Goal: Transaction & Acquisition: Purchase product/service

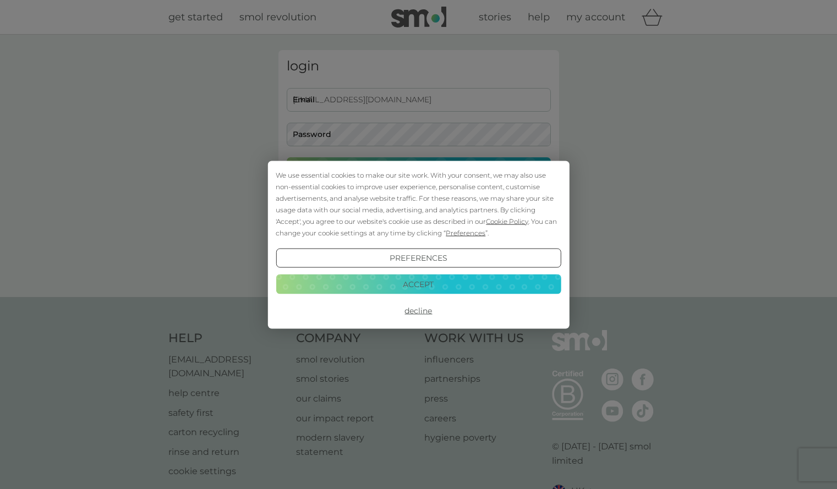
click at [385, 283] on button "Accept" at bounding box center [418, 284] width 285 height 20
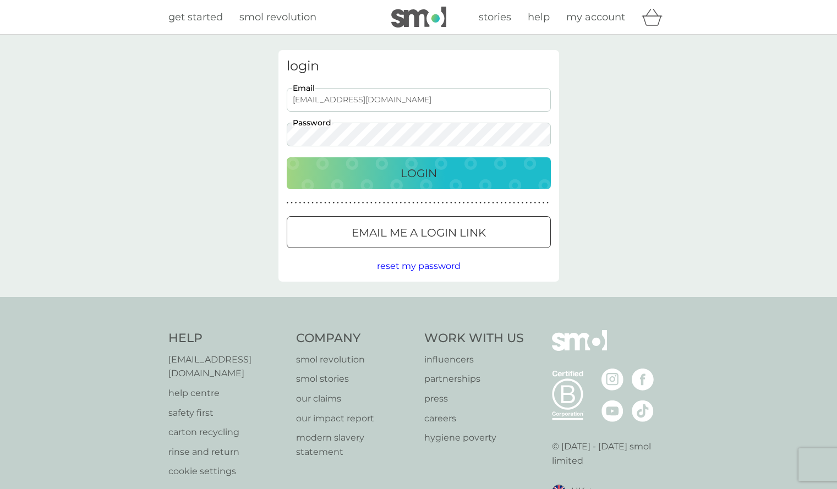
click at [383, 99] on input "asmain@icloud.com" at bounding box center [419, 100] width 264 height 24
type input "contact@firstaidsoutheastltd.co.uk"
click at [394, 168] on div "Login" at bounding box center [419, 173] width 242 height 18
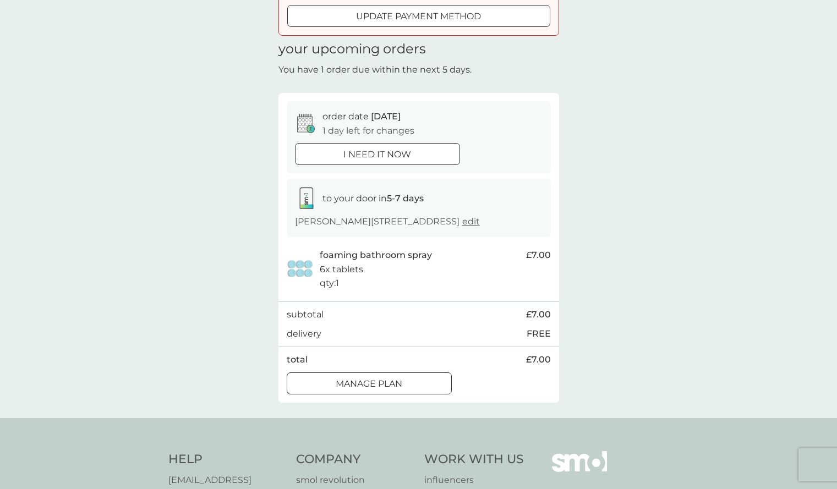
scroll to position [110, 0]
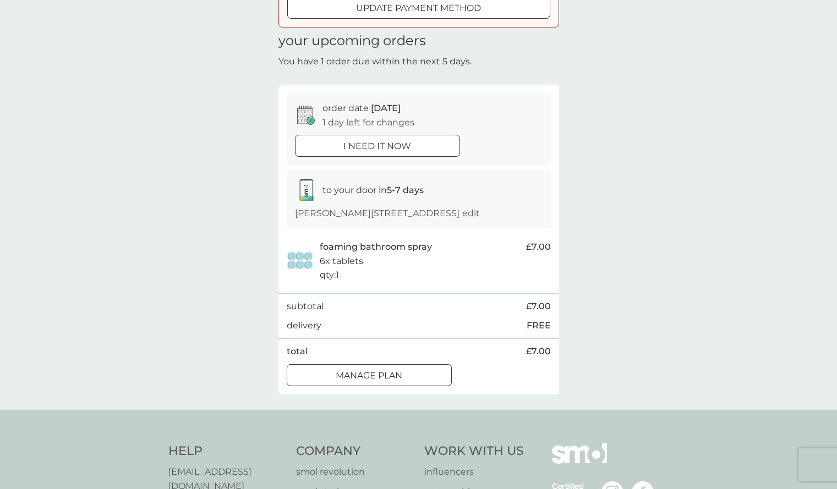
click at [408, 383] on div "Manage plan" at bounding box center [369, 375] width 164 height 14
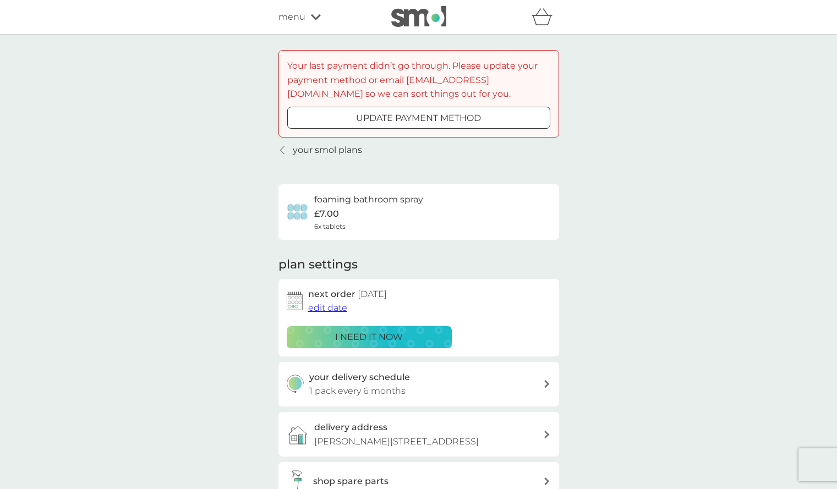
click at [299, 152] on p "your smol plans" at bounding box center [327, 150] width 69 height 14
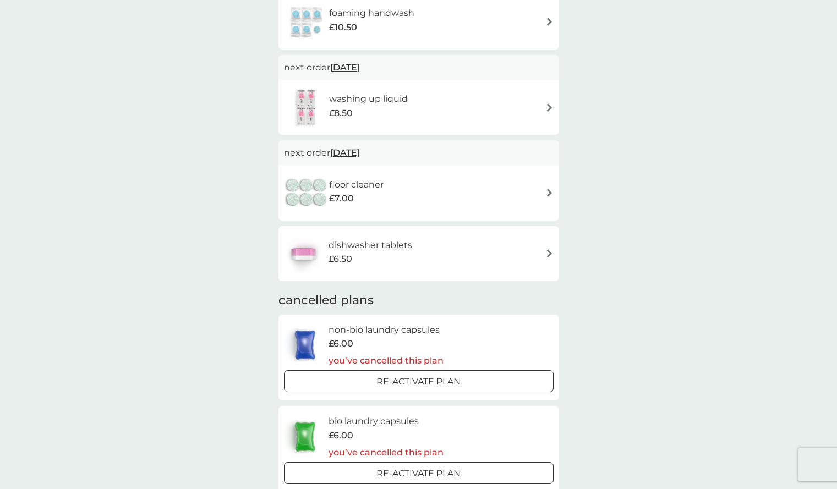
scroll to position [110, 0]
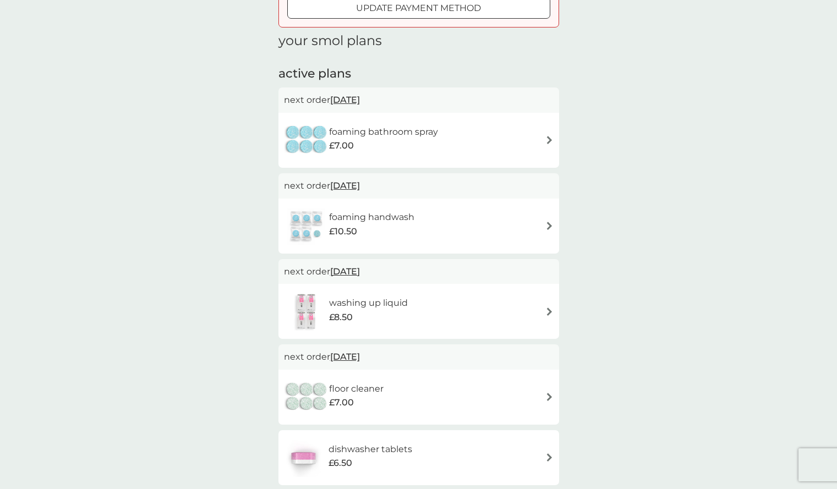
click at [541, 136] on div "foaming bathroom spray £7.00" at bounding box center [418, 140] width 269 height 38
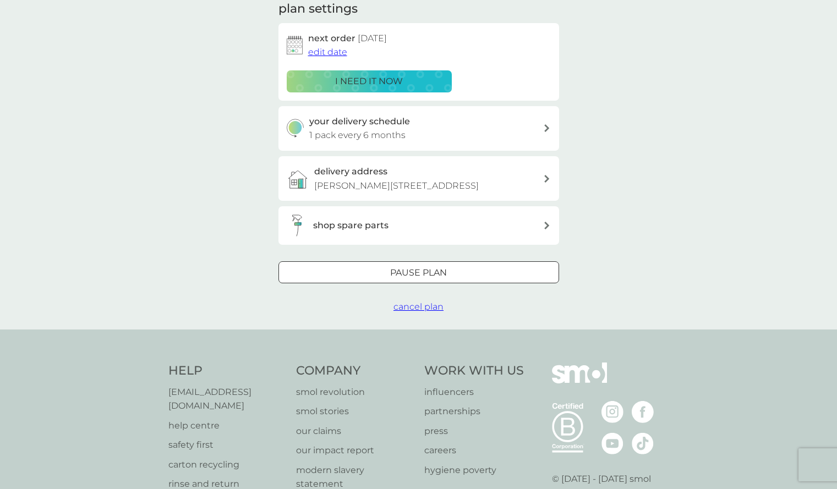
scroll to position [275, 0]
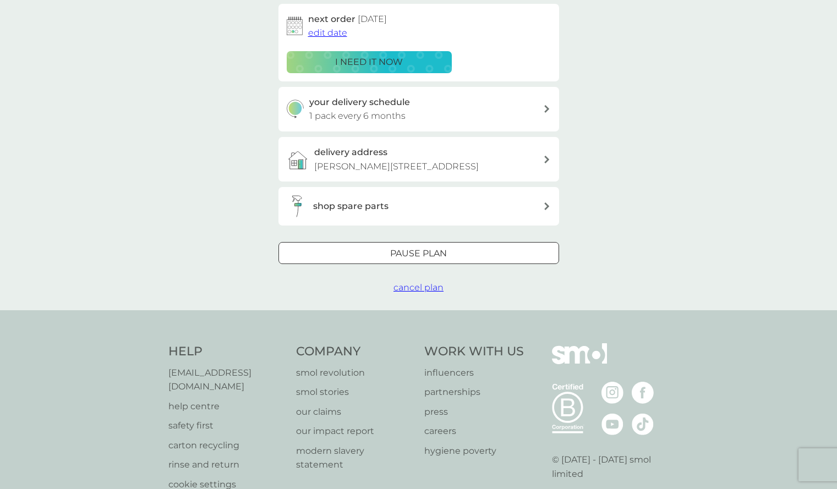
click at [419, 293] on span "cancel plan" at bounding box center [418, 287] width 50 height 10
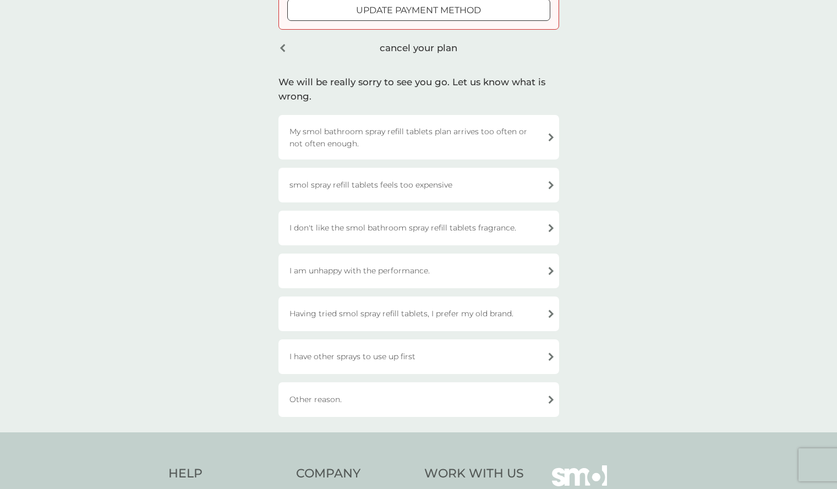
scroll to position [110, 0]
click at [456, 310] on div "Having tried smol spray refill tablets, I prefer my old brand." at bounding box center [418, 311] width 280 height 35
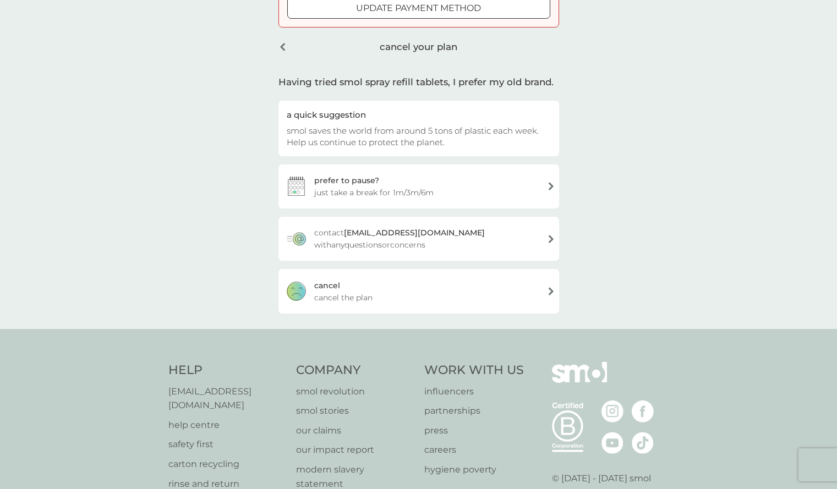
click at [456, 299] on div "cancel cancel the plan" at bounding box center [418, 291] width 280 height 44
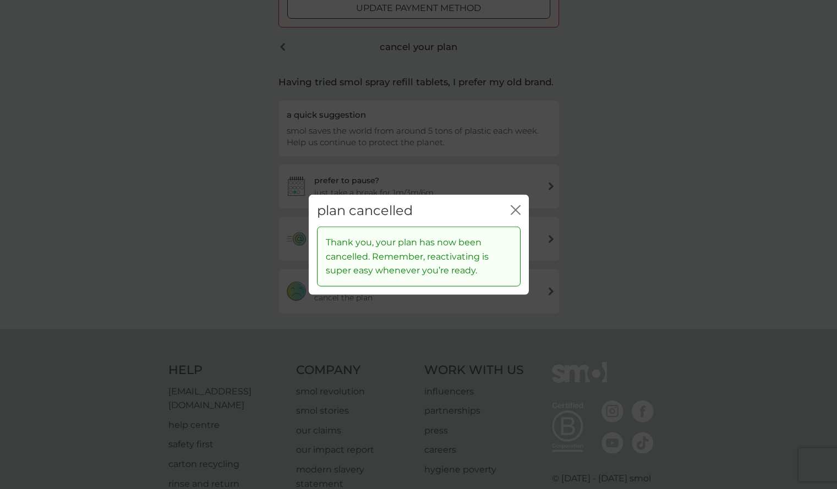
click at [515, 210] on icon "close" at bounding box center [517, 209] width 4 height 9
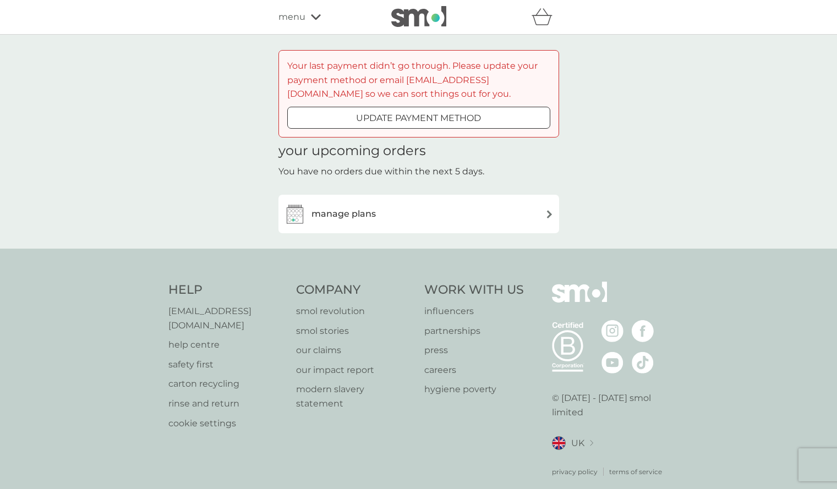
click at [313, 16] on icon at bounding box center [316, 16] width 10 height 5
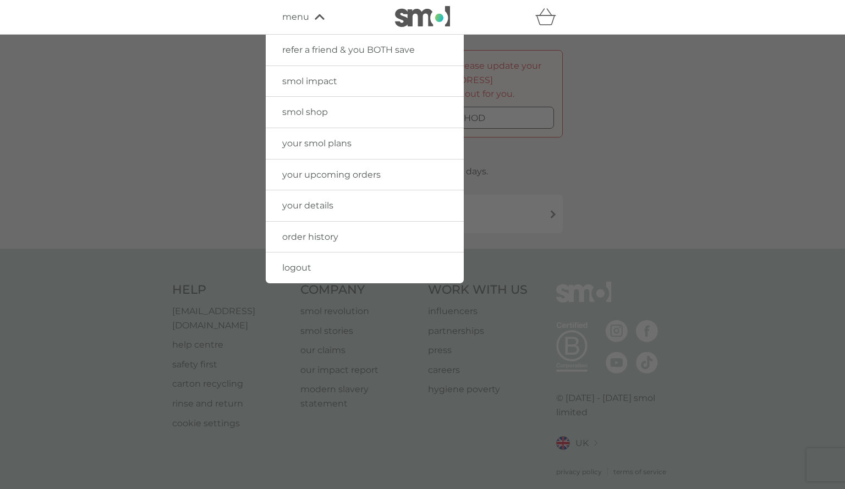
click at [310, 274] on link "logout" at bounding box center [365, 267] width 198 height 31
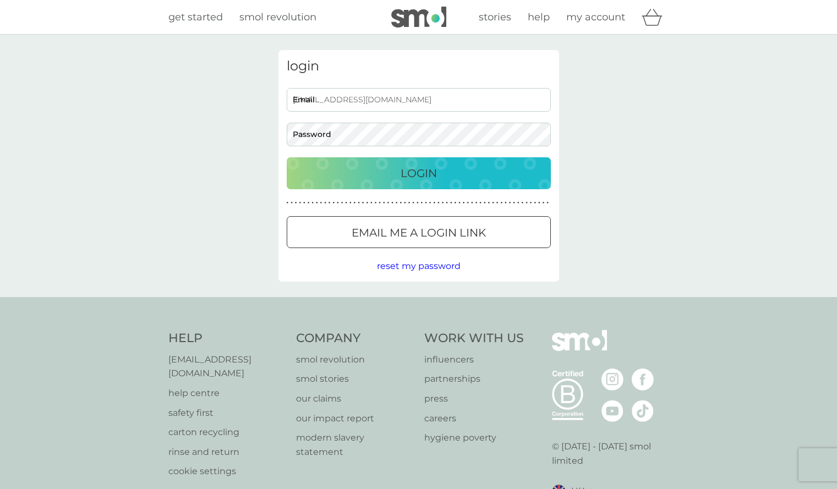
click at [428, 97] on input "contact@firstaidsoutheastltd.co.uk" at bounding box center [419, 100] width 264 height 24
type input "asmain@icloud.com"
click at [418, 175] on p "Login" at bounding box center [418, 173] width 36 height 18
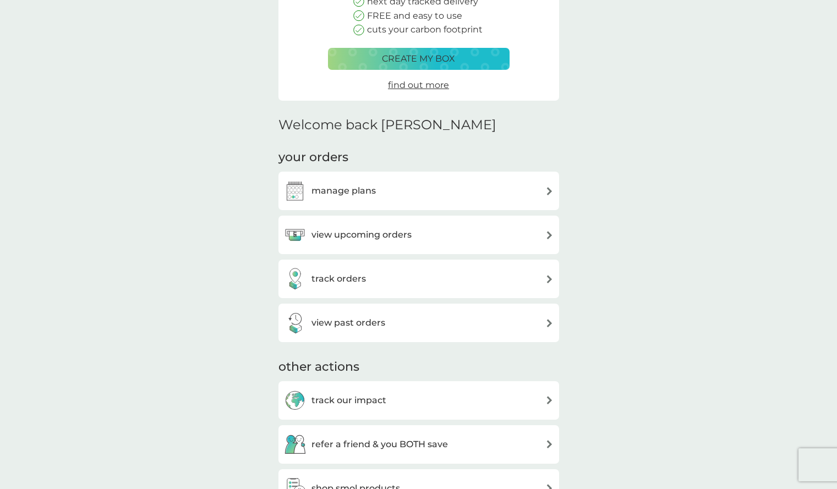
scroll to position [165, 0]
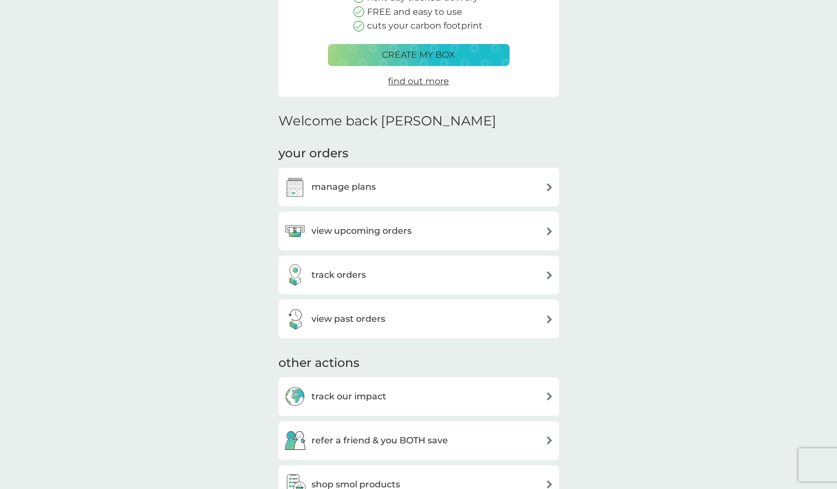
click at [438, 190] on div "manage plans" at bounding box center [418, 187] width 269 height 22
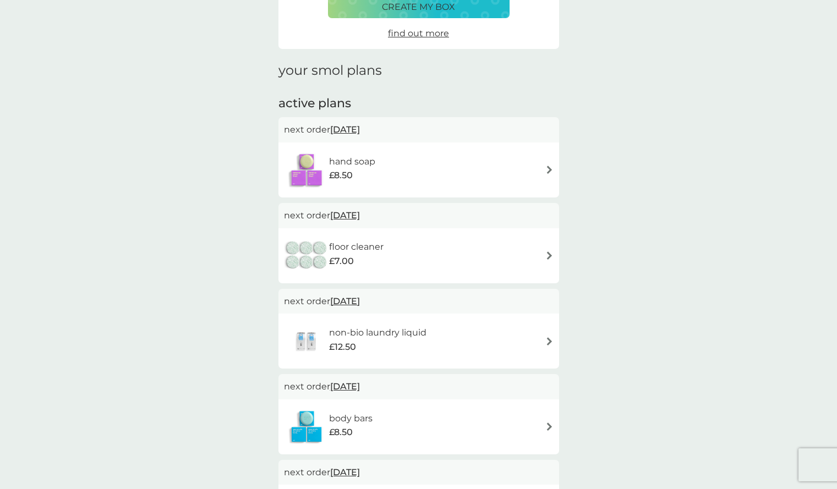
scroll to position [110, 0]
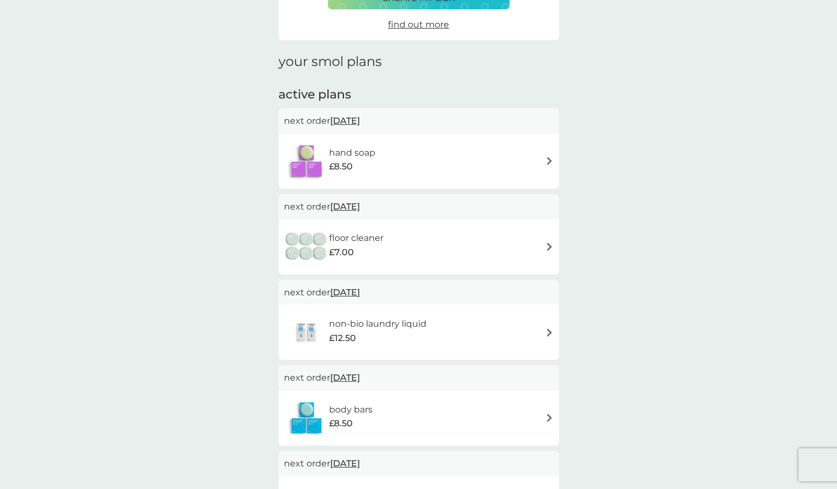
click at [549, 162] on img at bounding box center [549, 161] width 8 height 8
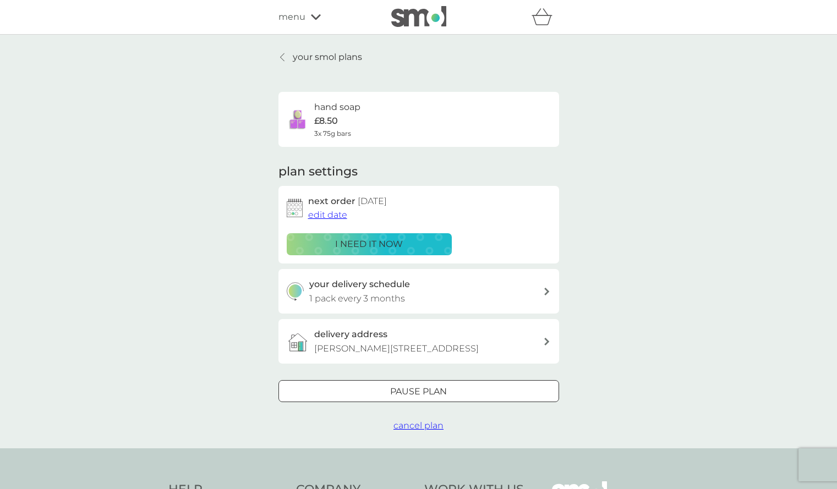
click at [436, 392] on div at bounding box center [419, 392] width 40 height 12
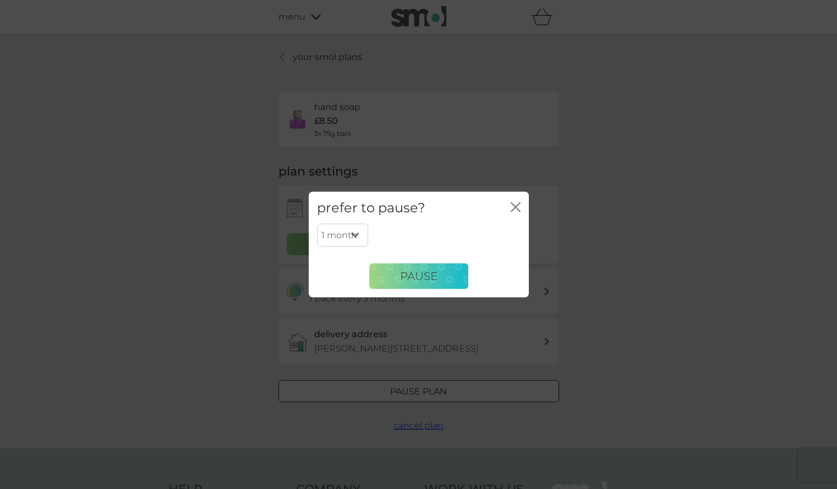
click at [358, 233] on select "1 month 2 months 3 months 4 months 5 months 6 months" at bounding box center [342, 235] width 51 height 23
select select "3"
click at [317, 224] on select "1 month 2 months 3 months 4 months 5 months 6 months" at bounding box center [342, 235] width 51 height 23
click at [409, 280] on span "Pause" at bounding box center [418, 275] width 37 height 13
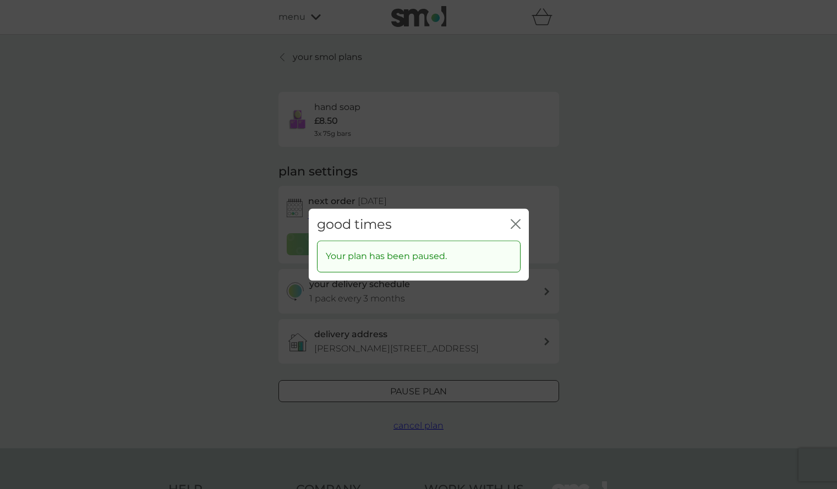
click at [518, 223] on icon "close" at bounding box center [515, 224] width 10 height 10
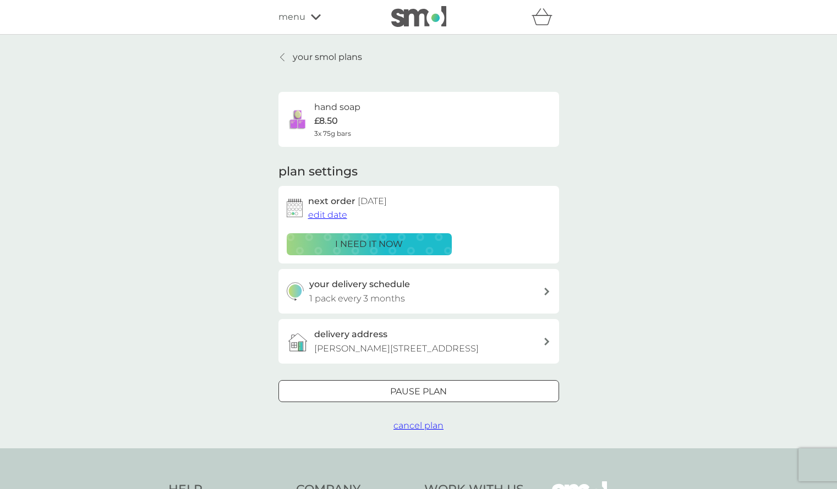
click at [288, 62] on link "your smol plans" at bounding box center [320, 57] width 84 height 14
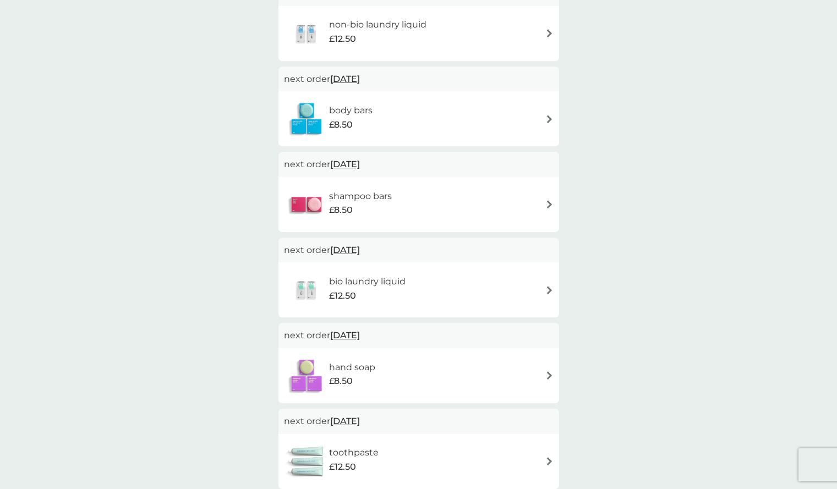
scroll to position [330, 0]
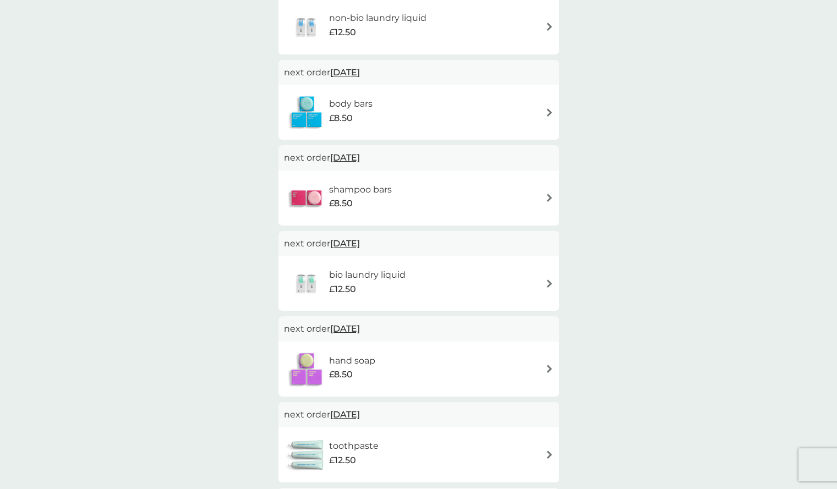
click at [485, 280] on div "bio laundry liquid £12.50" at bounding box center [418, 283] width 269 height 38
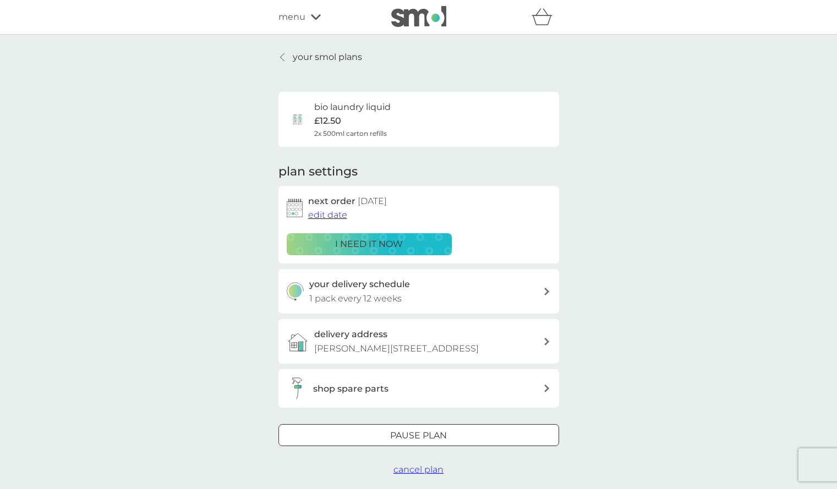
click at [356, 243] on p "i need it now" at bounding box center [369, 244] width 68 height 14
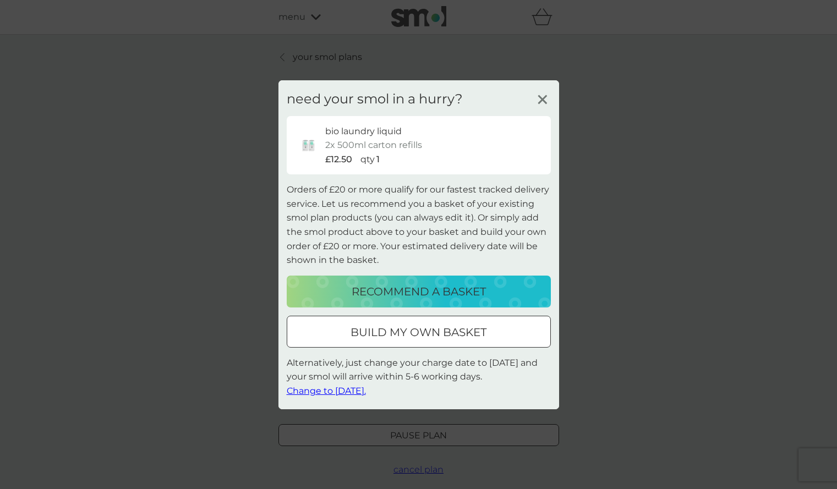
click at [375, 334] on p "build my own basket" at bounding box center [418, 332] width 136 height 18
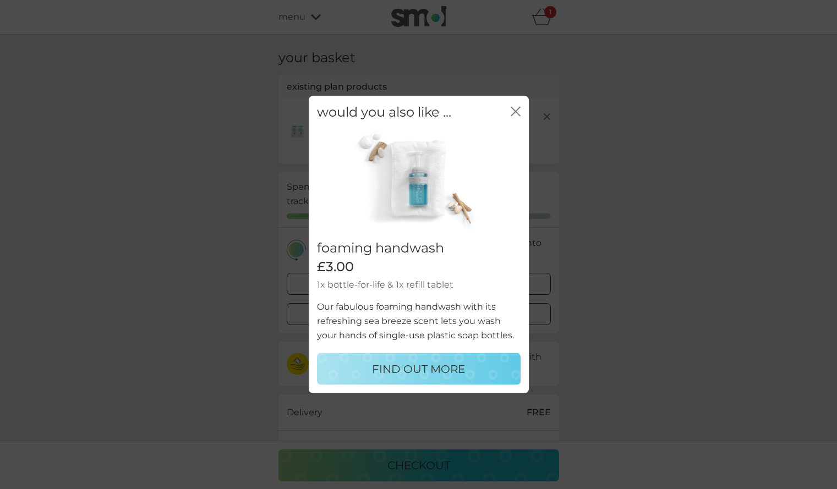
click at [515, 109] on icon "close" at bounding box center [515, 111] width 10 height 10
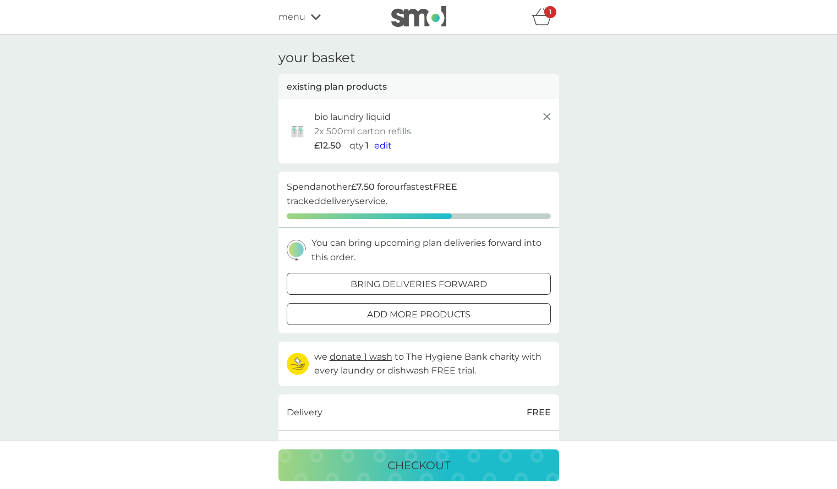
click at [447, 285] on p "bring deliveries forward" at bounding box center [418, 284] width 136 height 14
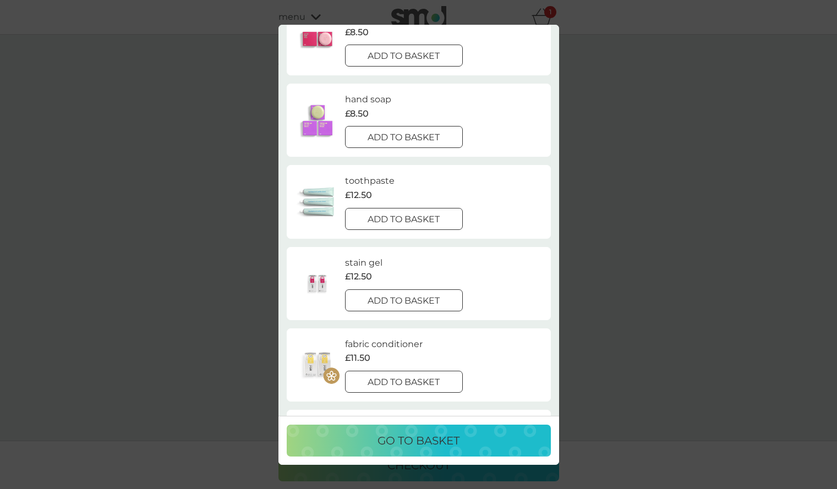
scroll to position [440, 0]
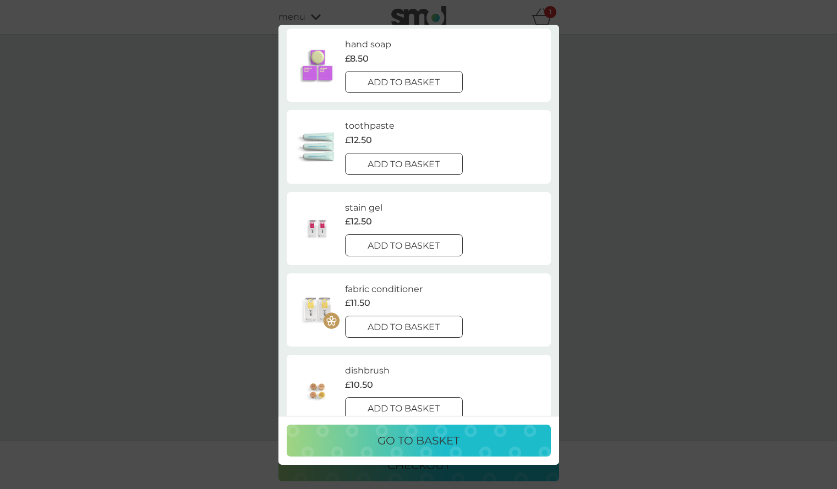
click at [394, 327] on div at bounding box center [404, 327] width 40 height 12
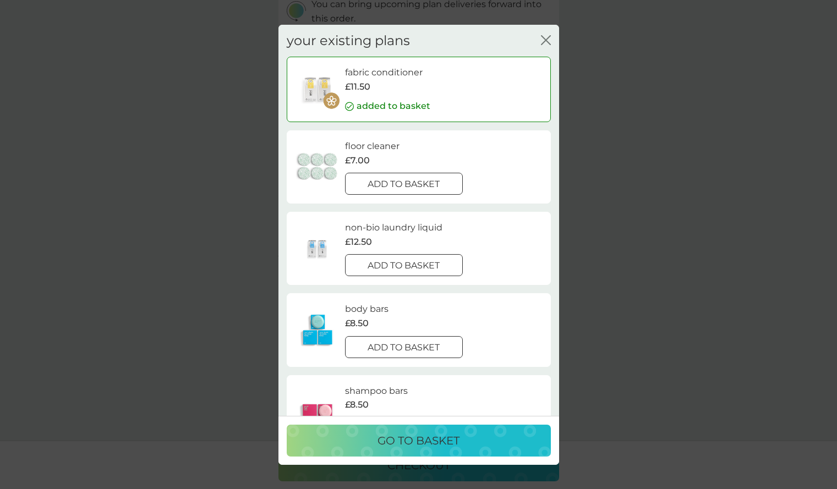
scroll to position [275, 0]
click at [357, 78] on p "fabric conditioner" at bounding box center [384, 72] width 78 height 14
click at [543, 40] on icon "close" at bounding box center [546, 40] width 10 height 10
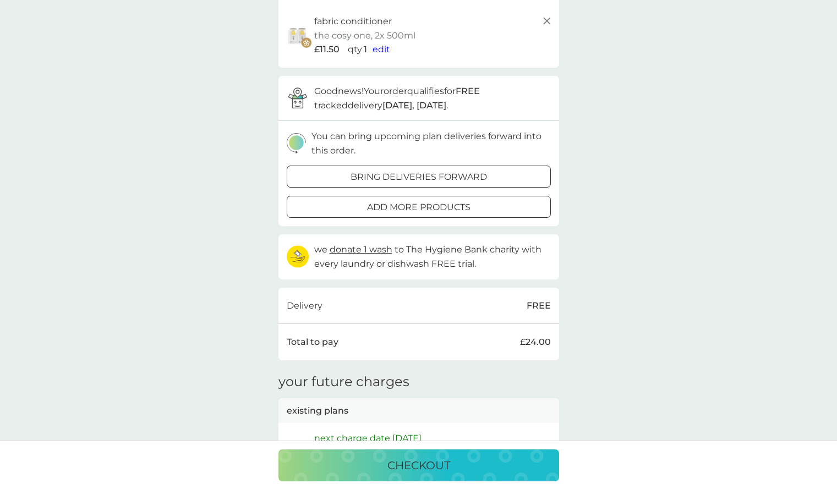
scroll to position [0, 0]
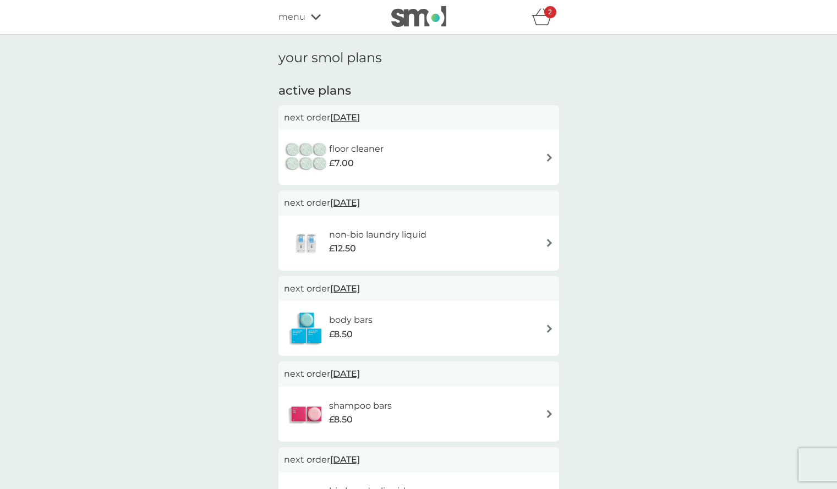
click at [300, 4] on div "refer a friend & you BOTH save smol impact smol shop your smol plans your upcom…" at bounding box center [418, 17] width 837 height 35
click at [316, 16] on icon at bounding box center [316, 17] width 10 height 7
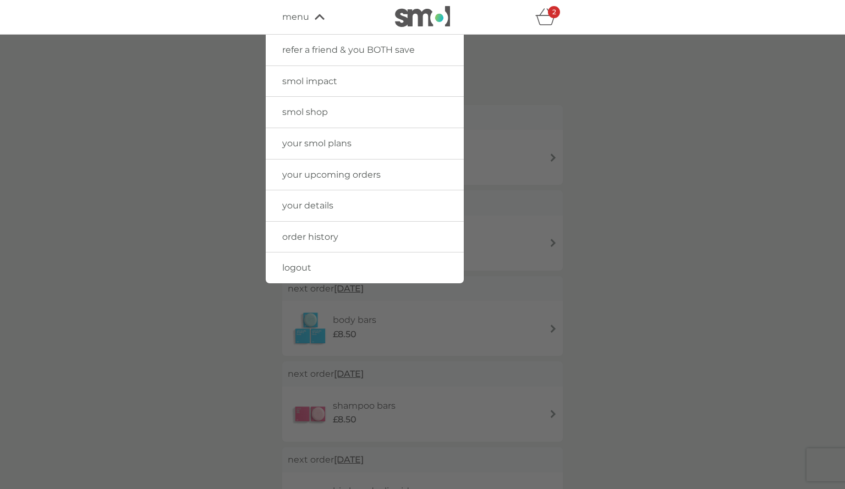
click at [301, 114] on span "smol shop" at bounding box center [305, 112] width 46 height 10
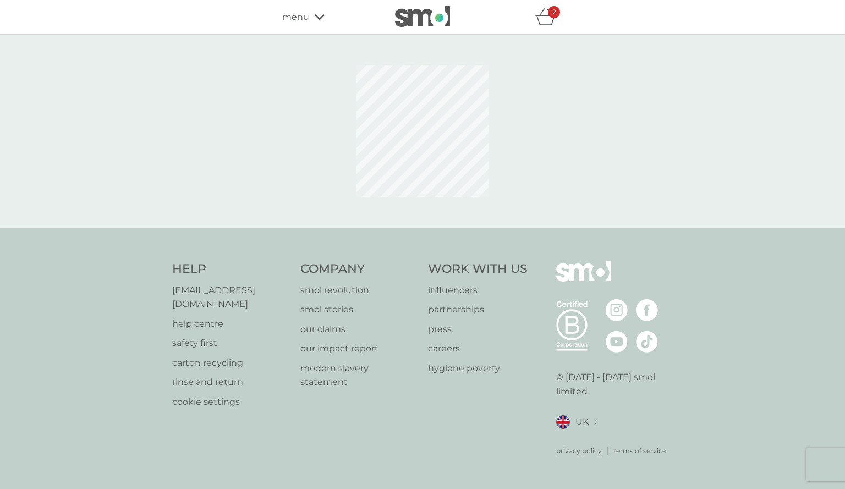
click at [320, 17] on icon at bounding box center [320, 17] width 10 height 7
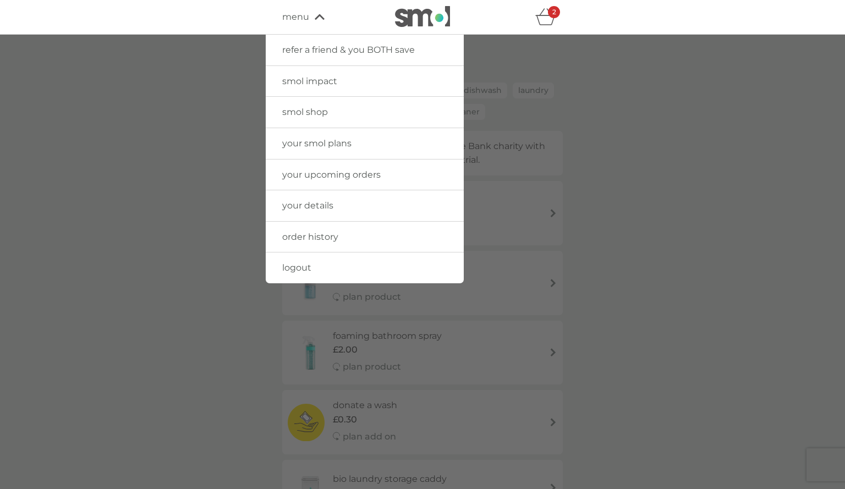
click at [313, 235] on span "order history" at bounding box center [310, 237] width 56 height 10
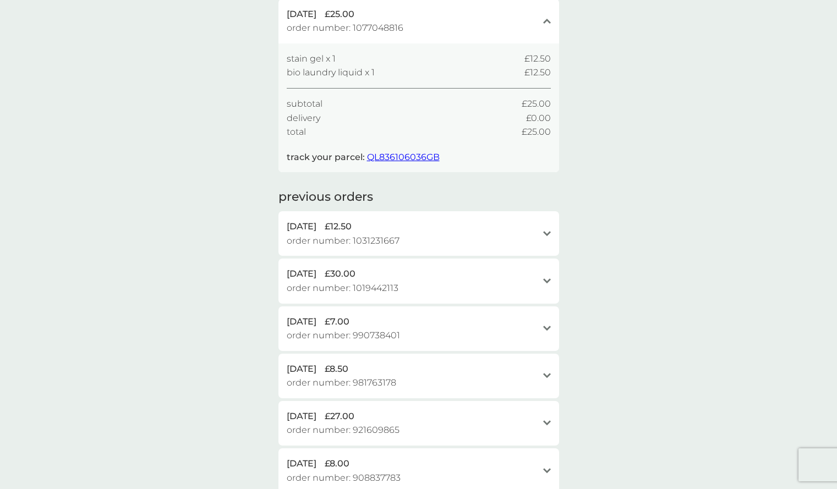
scroll to position [110, 0]
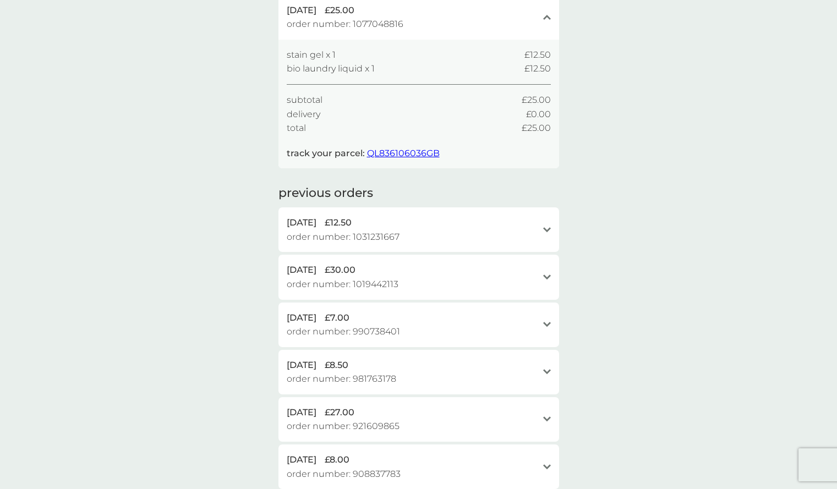
click at [551, 230] on div "21 Jun 2025 £12.50 order number: 1031231667 open" at bounding box center [418, 229] width 280 height 45
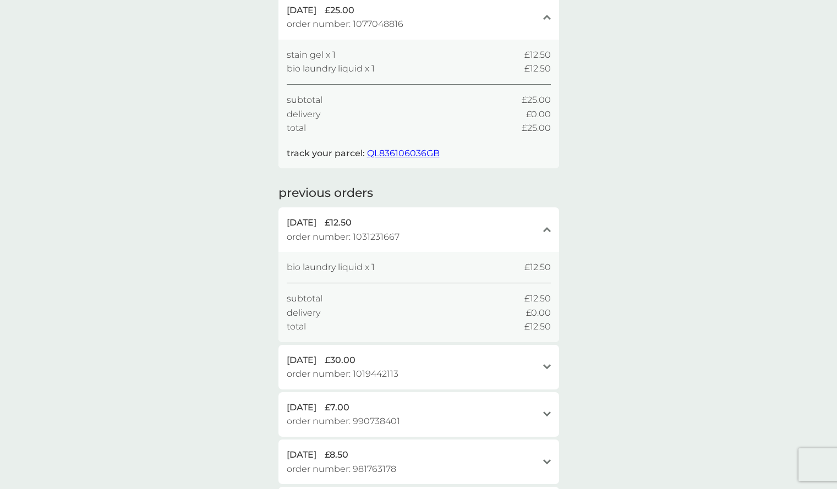
click at [551, 230] on div "21 Jun 2025 £12.50 order number: 1031231667 close" at bounding box center [418, 229] width 280 height 45
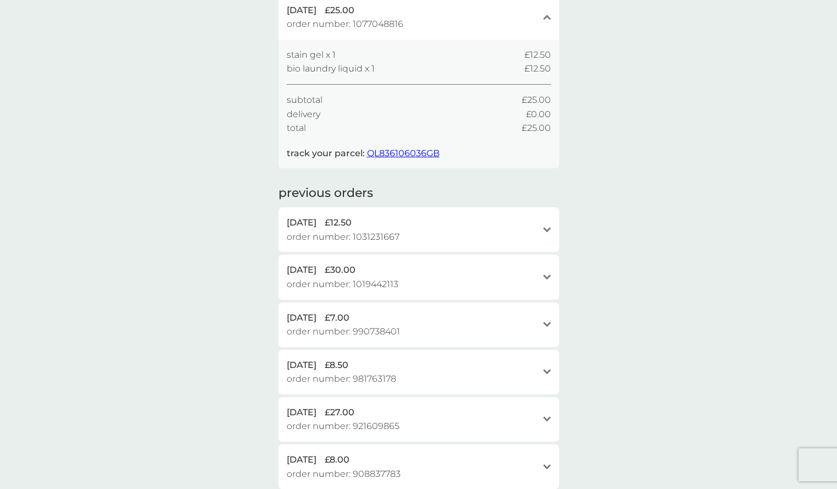
click at [546, 274] on icon "open" at bounding box center [547, 276] width 8 height 5
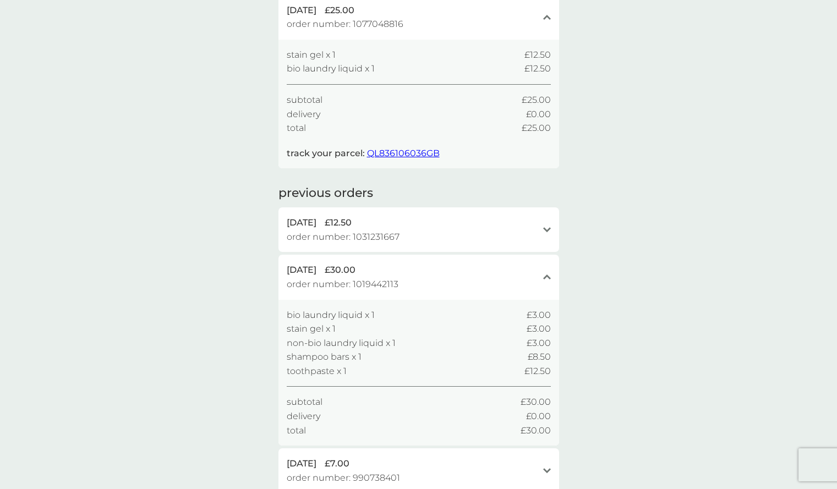
click at [544, 276] on icon "close" at bounding box center [547, 276] width 8 height 5
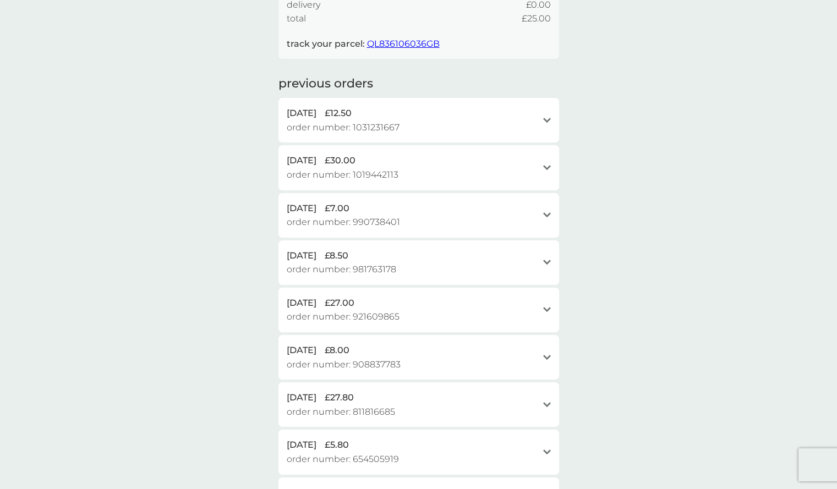
scroll to position [220, 0]
click at [549, 214] on icon "open" at bounding box center [547, 214] width 8 height 5
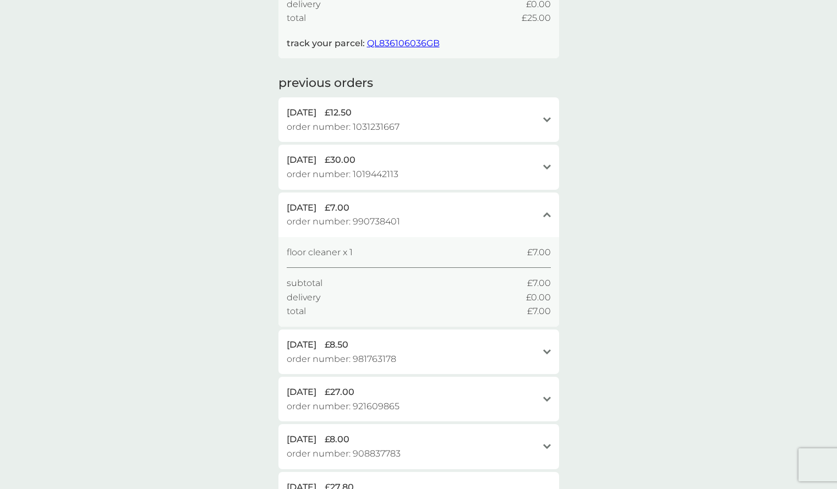
click at [549, 214] on icon "close" at bounding box center [547, 214] width 8 height 5
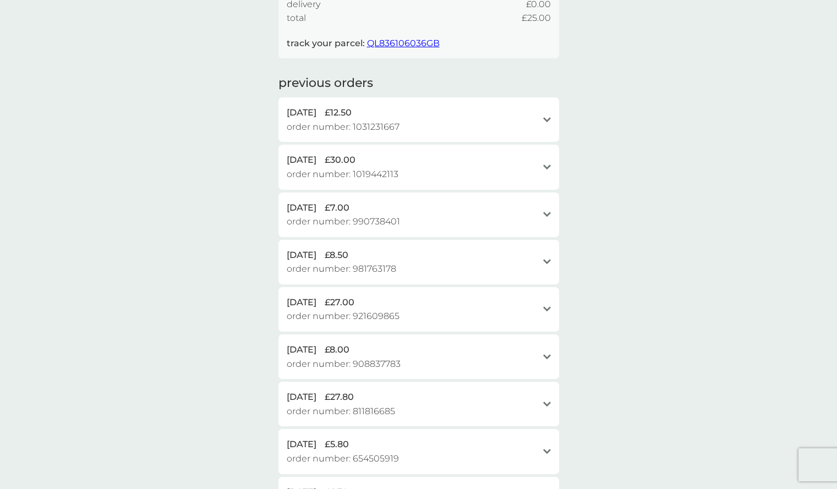
click at [547, 258] on div "open" at bounding box center [547, 261] width 8 height 9
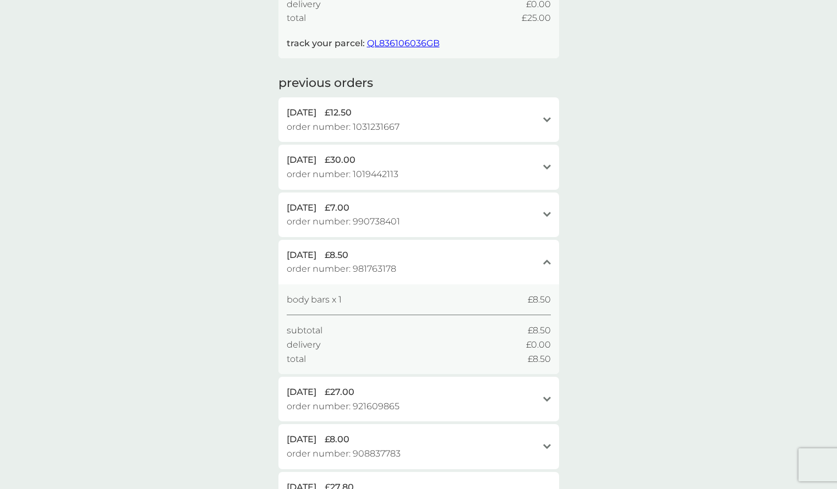
click at [547, 258] on div "close" at bounding box center [547, 261] width 8 height 9
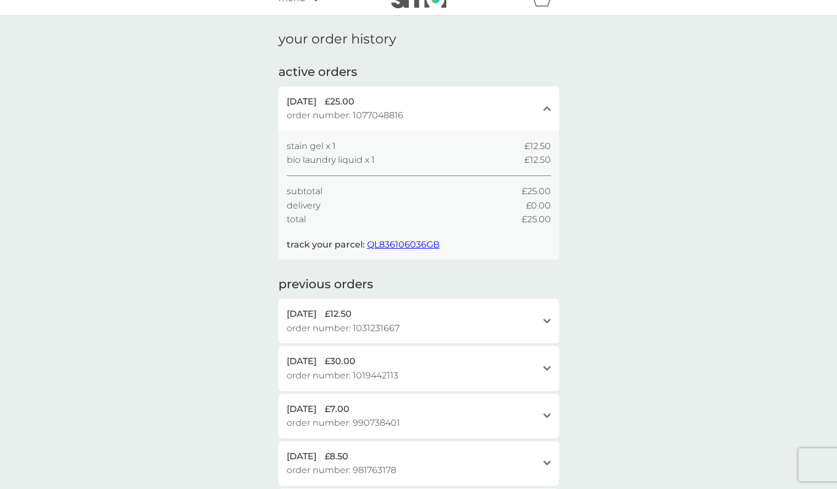
scroll to position [0, 0]
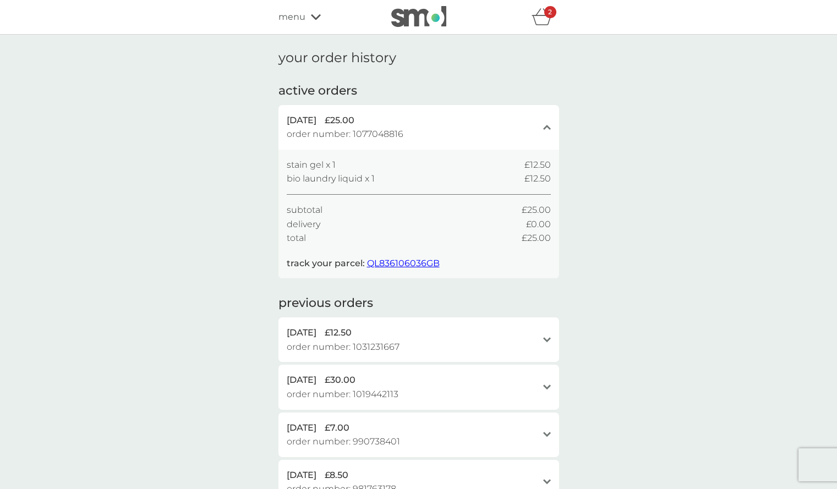
click at [540, 18] on icon "basket" at bounding box center [541, 16] width 21 height 17
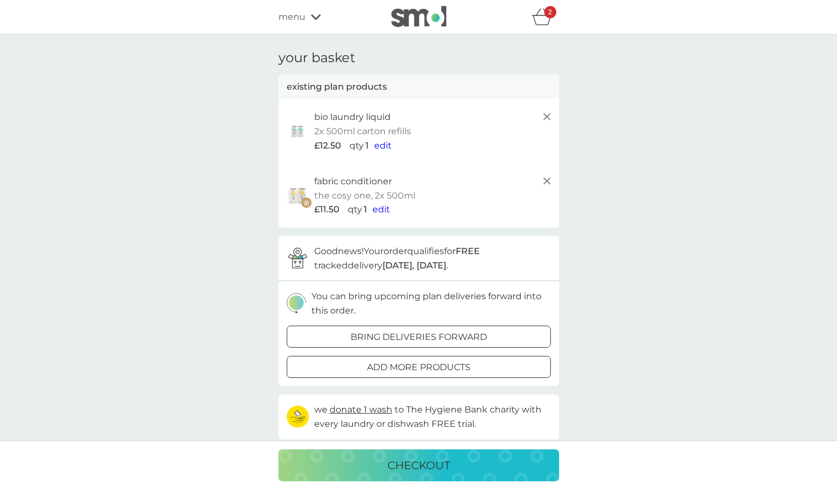
click at [413, 365] on div at bounding box center [419, 368] width 40 height 12
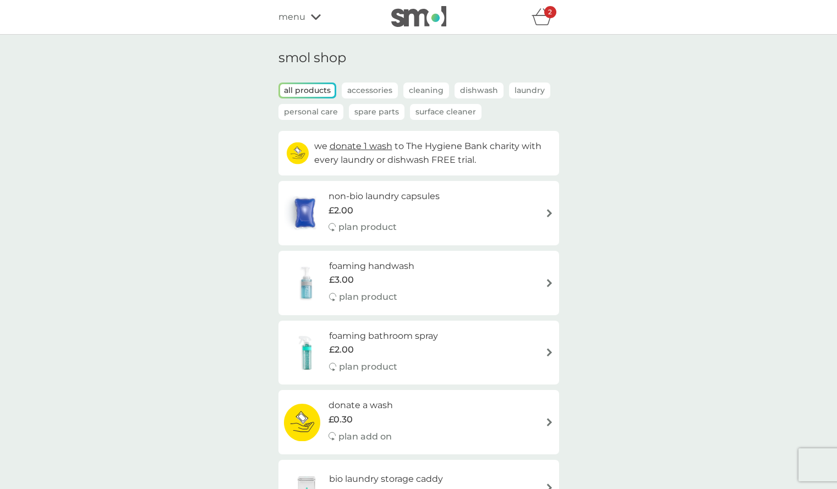
click at [542, 16] on icon "basket" at bounding box center [541, 16] width 21 height 17
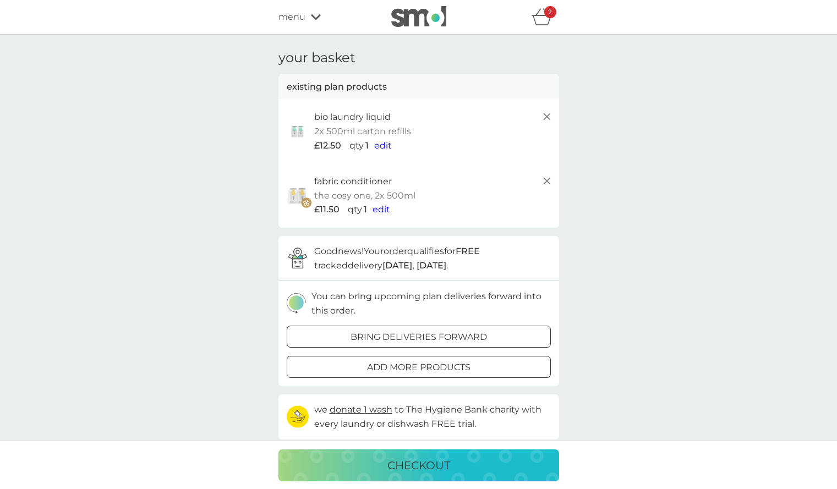
click at [427, 469] on p "checkout" at bounding box center [418, 465] width 63 height 18
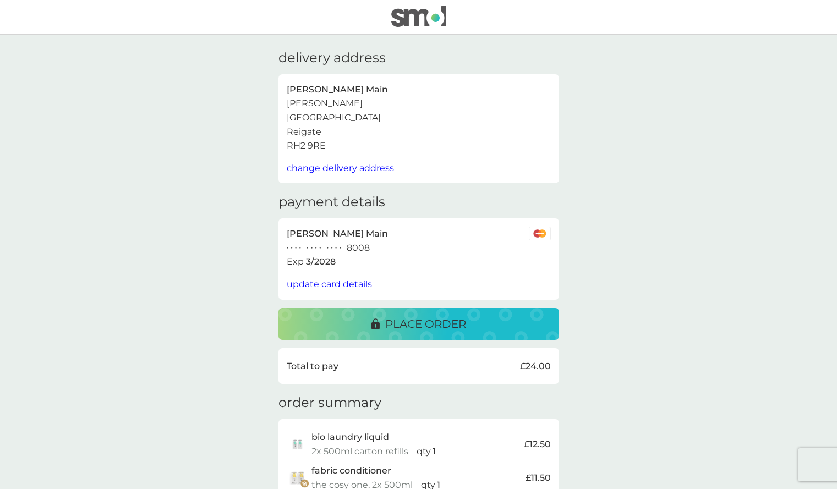
click at [504, 333] on button "place order" at bounding box center [418, 324] width 280 height 32
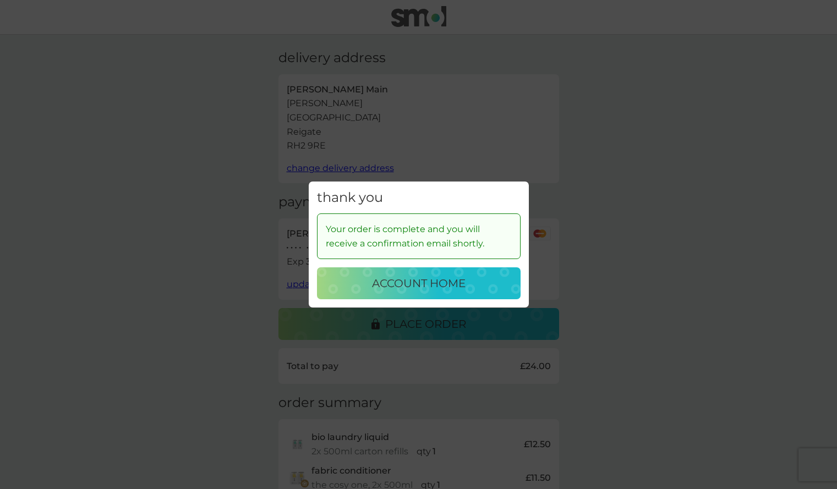
click at [398, 291] on p "account home" at bounding box center [418, 283] width 93 height 18
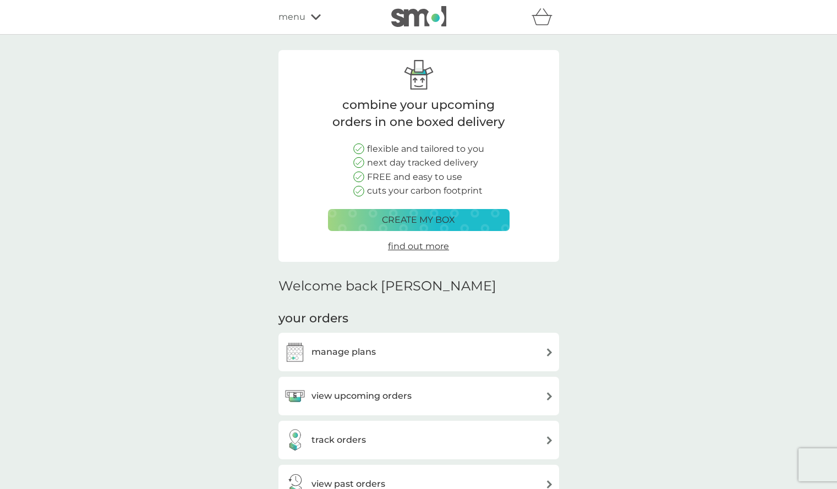
click at [320, 16] on icon at bounding box center [316, 17] width 10 height 7
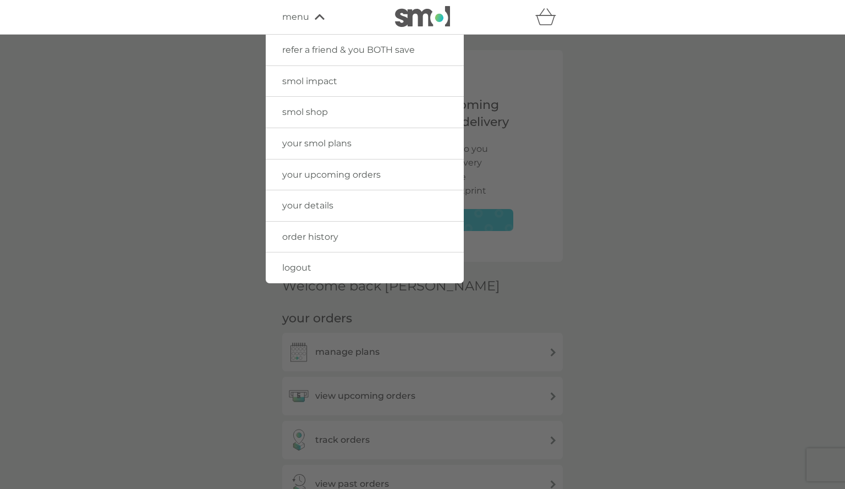
click at [313, 274] on link "logout" at bounding box center [365, 267] width 198 height 31
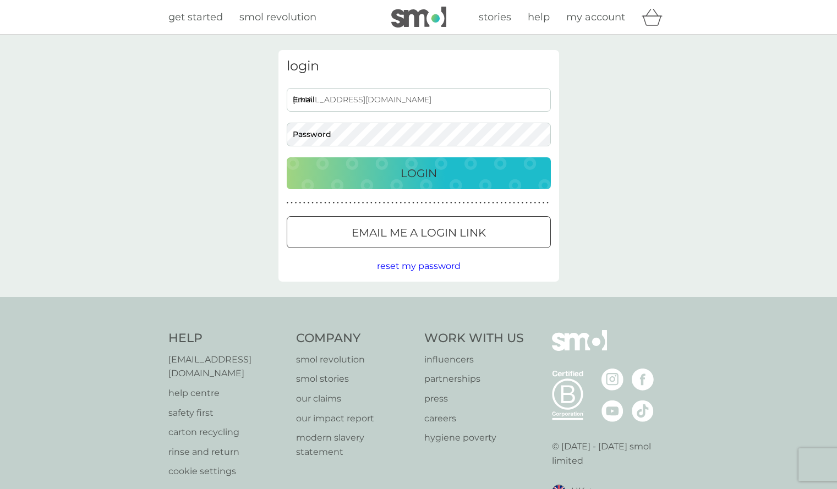
click at [372, 93] on input "asmain@icloud.com" at bounding box center [419, 100] width 264 height 24
type input "amain.asm@gmail.com"
click at [387, 178] on div "Login" at bounding box center [419, 173] width 242 height 18
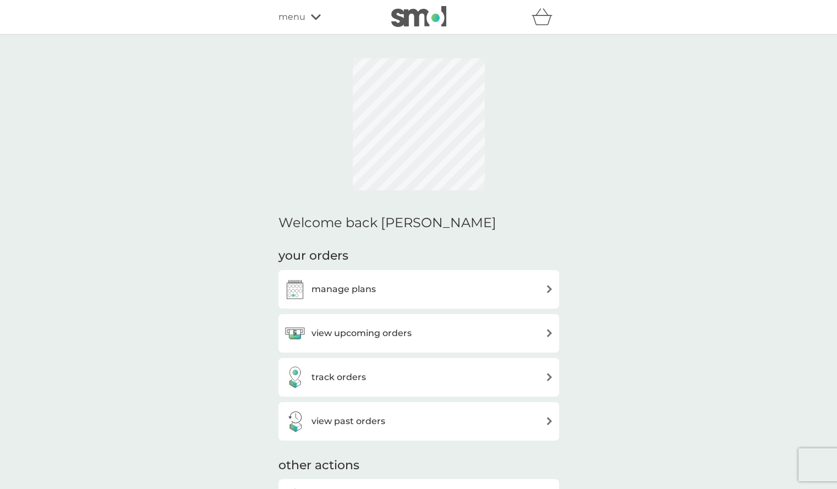
click at [465, 288] on div "manage plans" at bounding box center [418, 289] width 269 height 22
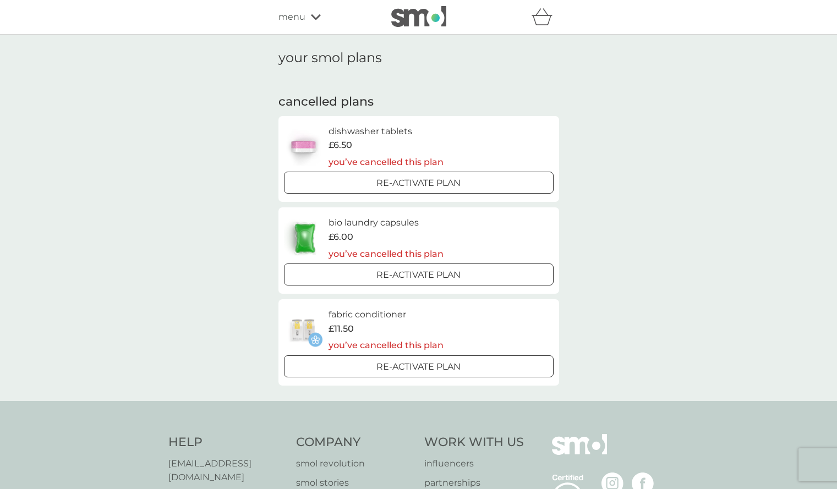
click at [315, 16] on icon at bounding box center [316, 17] width 10 height 7
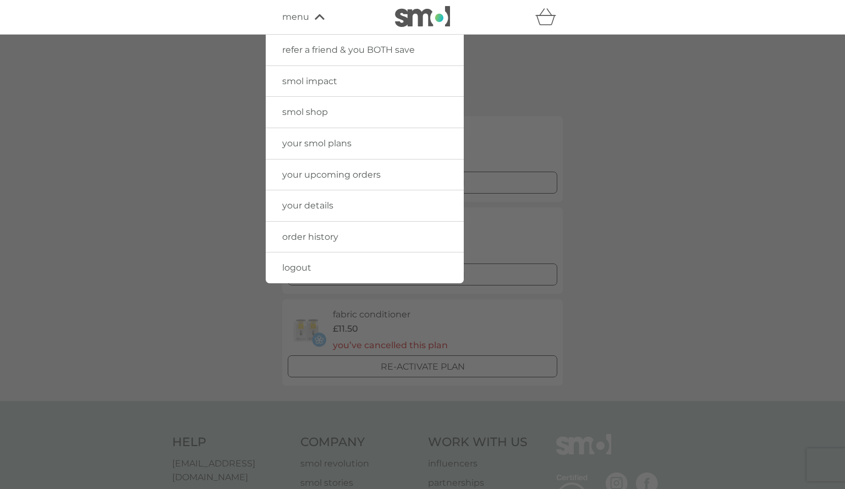
click at [296, 266] on span "logout" at bounding box center [296, 267] width 29 height 10
